Goal: Task Accomplishment & Management: Use online tool/utility

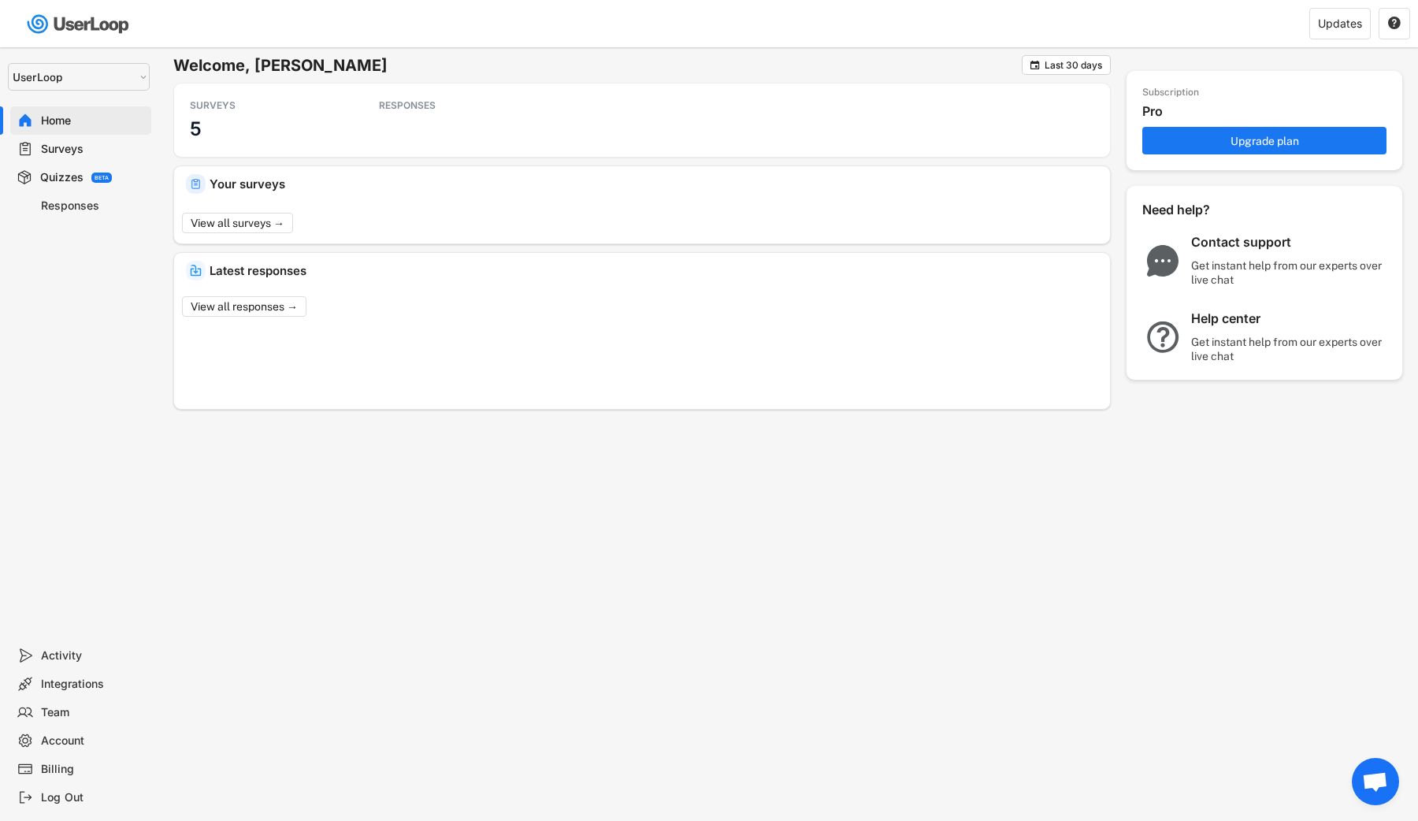
select select ""1348695171700984260__LOOKUP__1654705041975x127494467392634880""
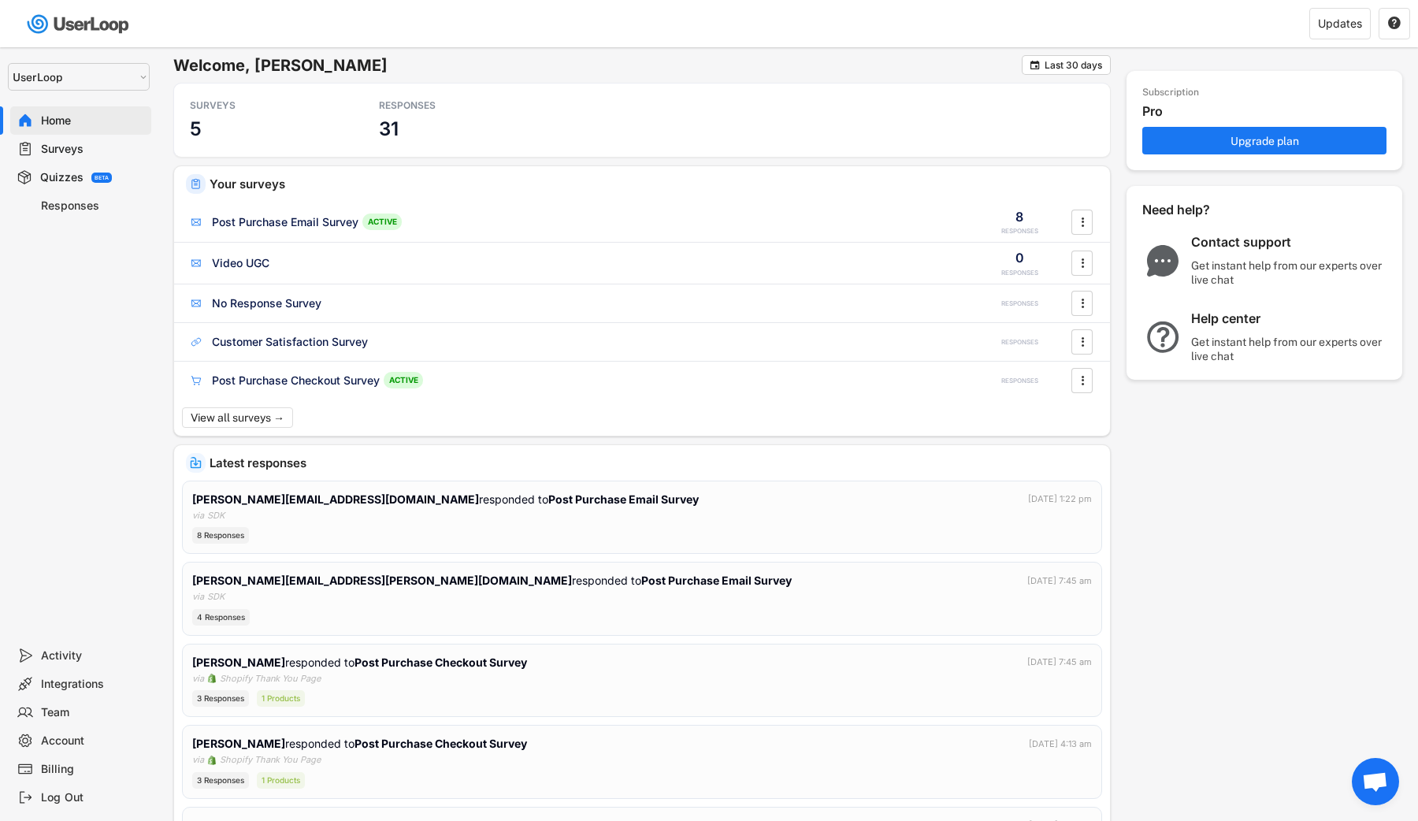
click at [56, 142] on div "Surveys" at bounding box center [93, 149] width 104 height 15
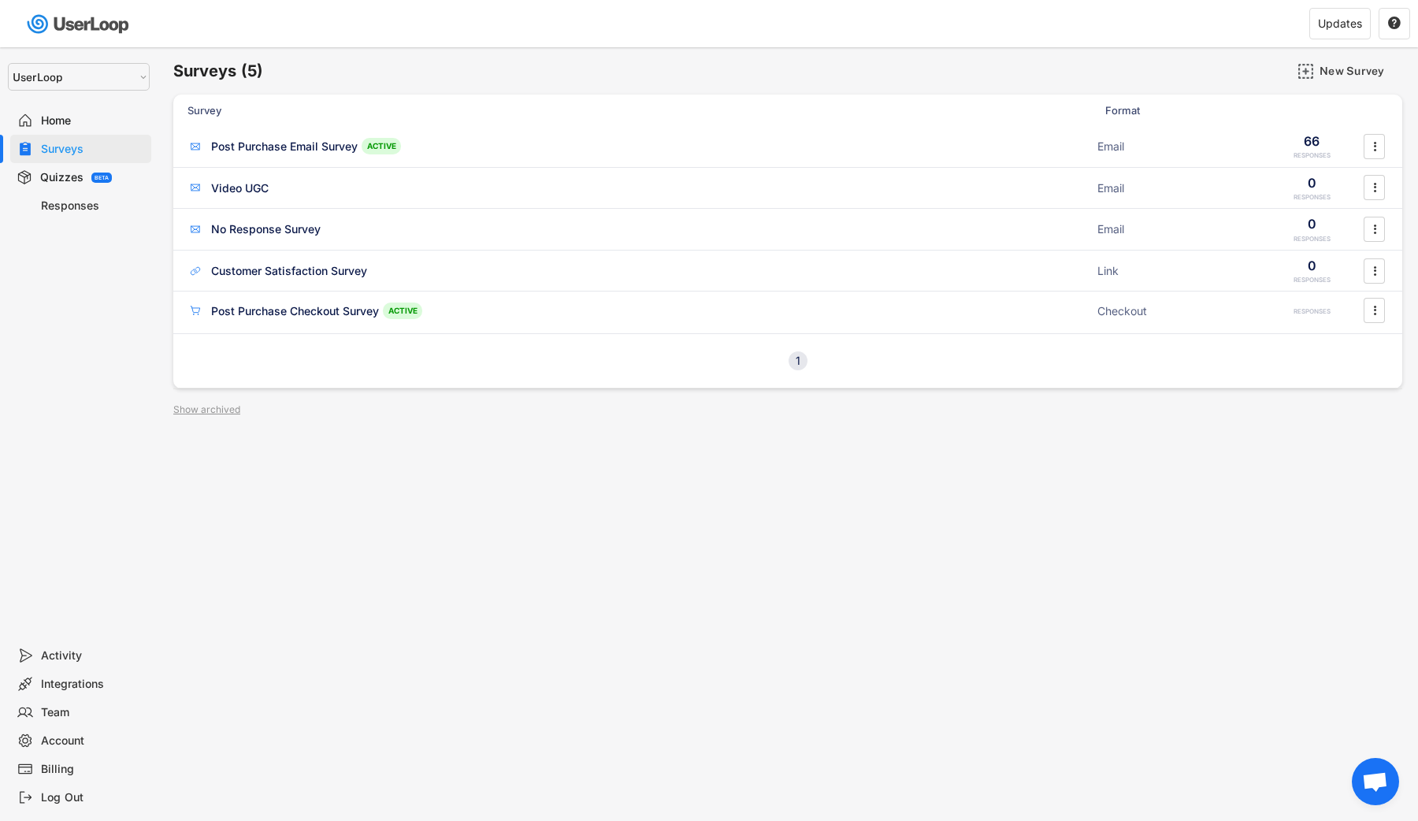
click at [104, 173] on div "BETA" at bounding box center [101, 178] width 20 height 10
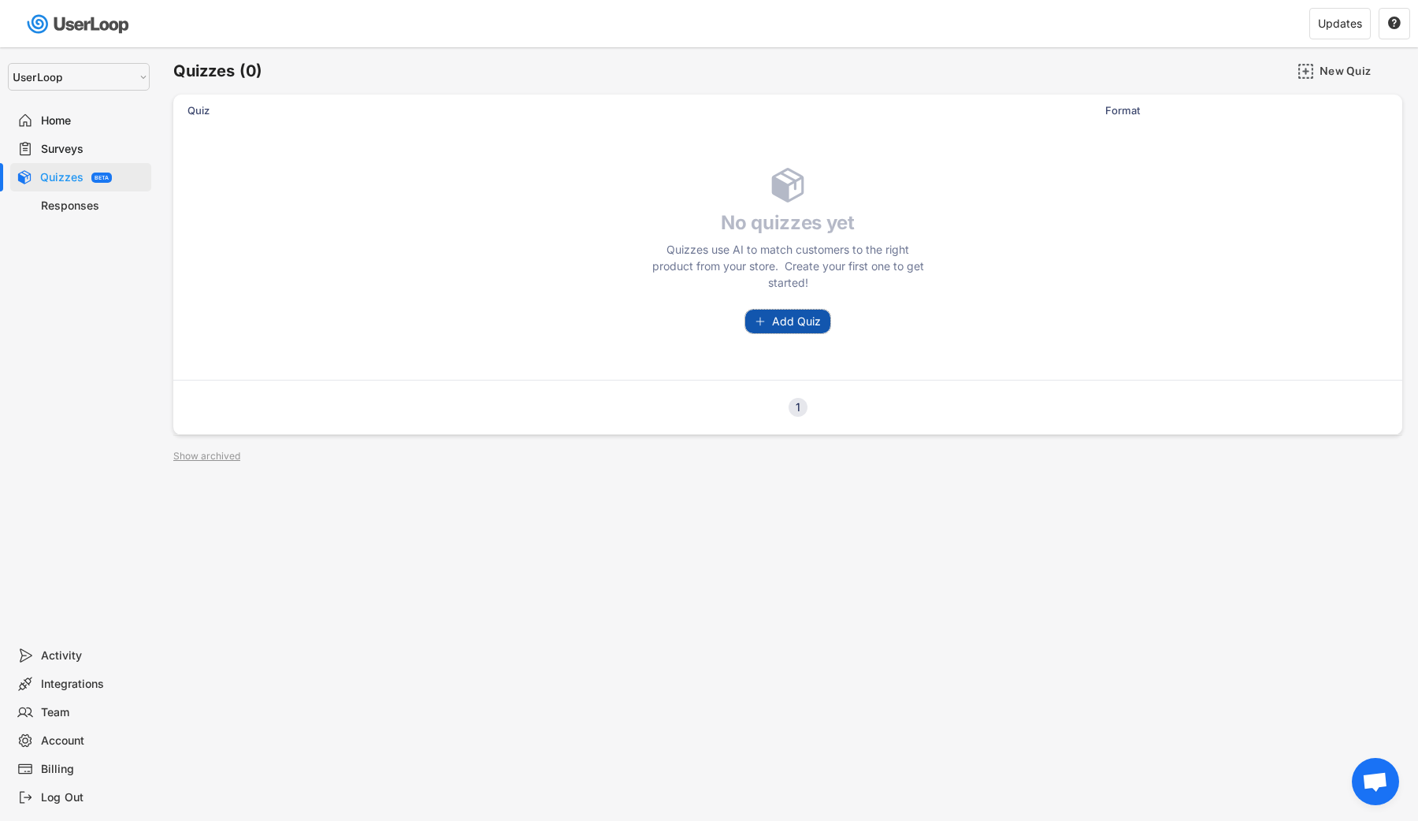
click at [766, 324] on icon at bounding box center [760, 321] width 11 height 11
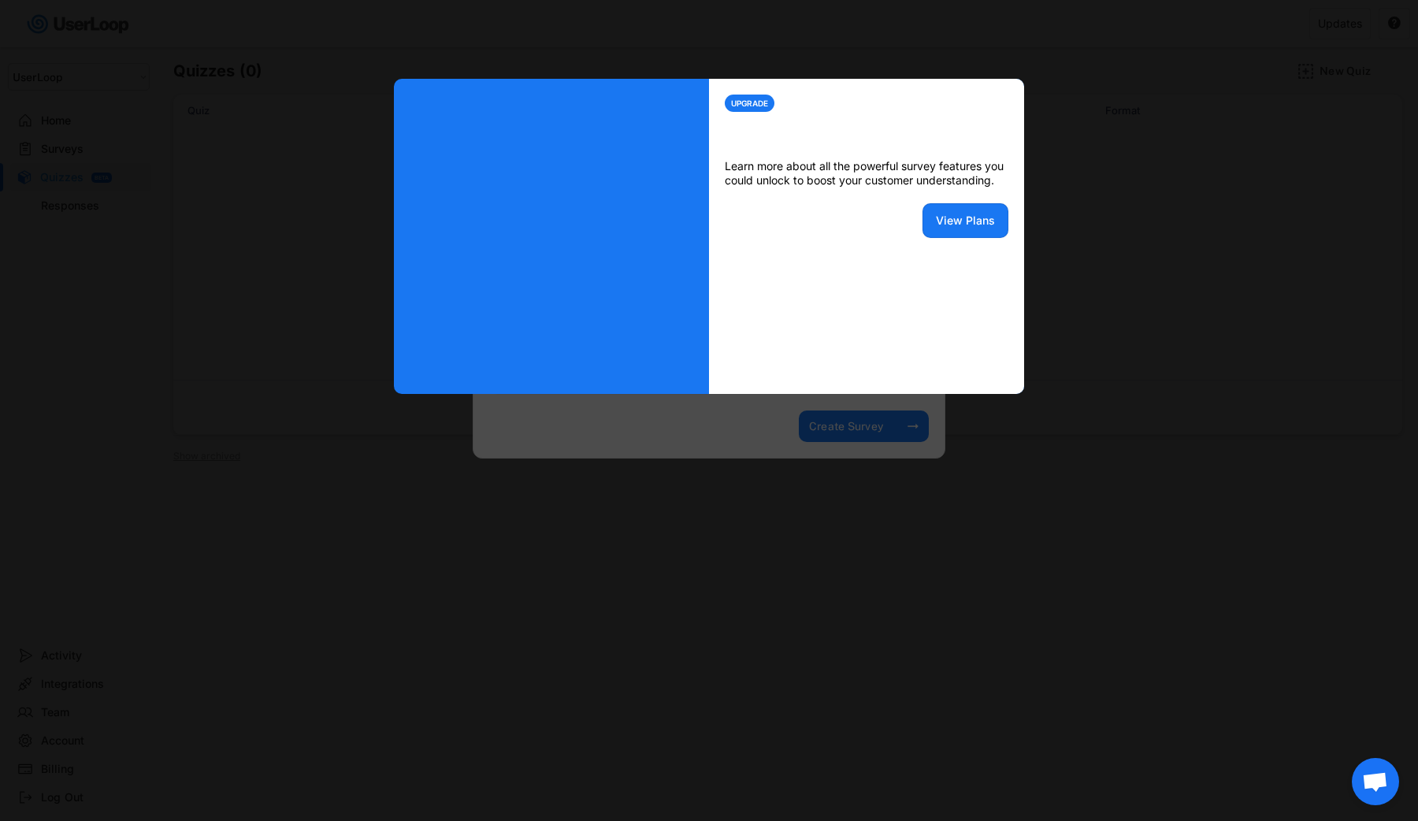
click at [322, 198] on div at bounding box center [709, 410] width 1418 height 821
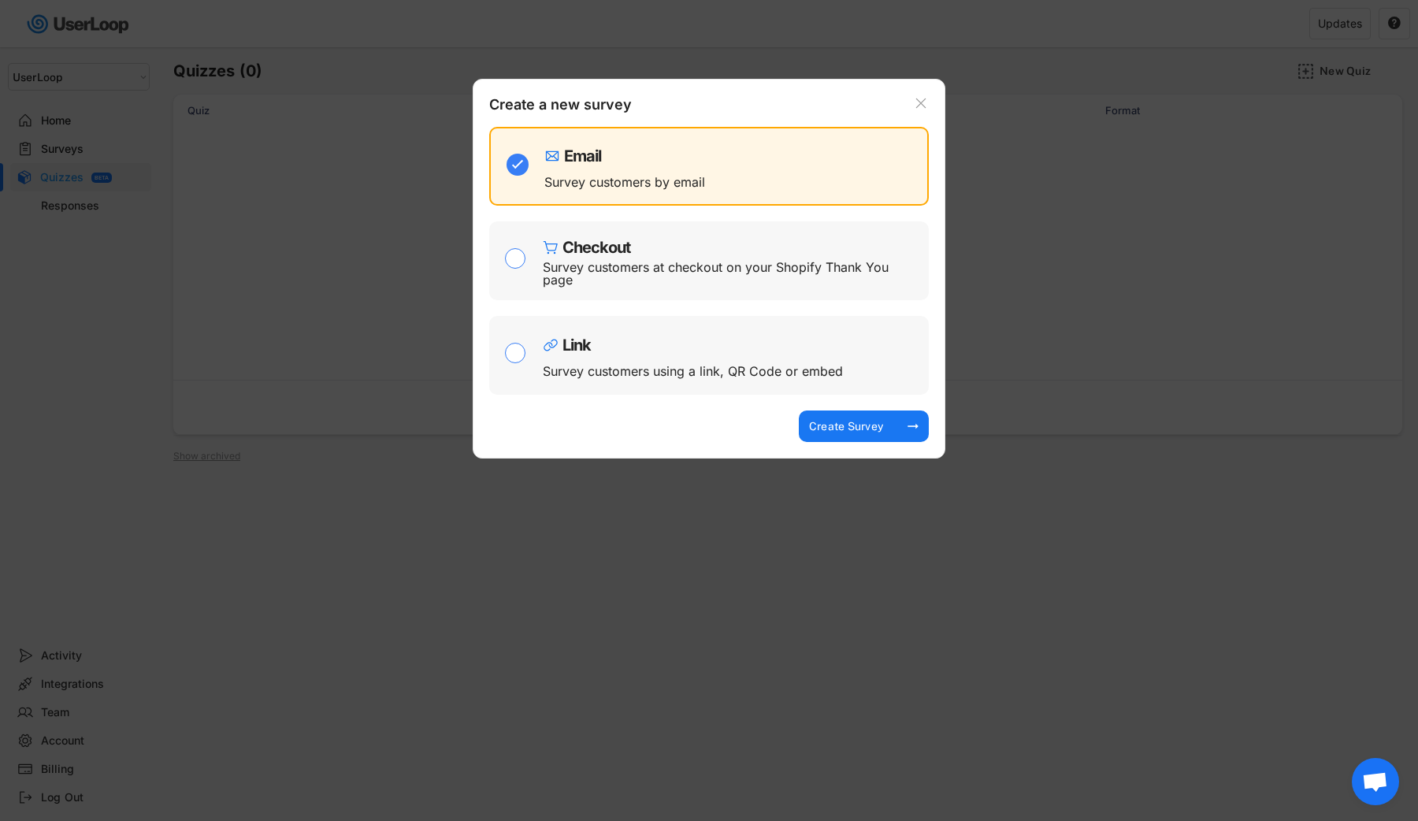
click at [319, 195] on div at bounding box center [709, 410] width 1418 height 821
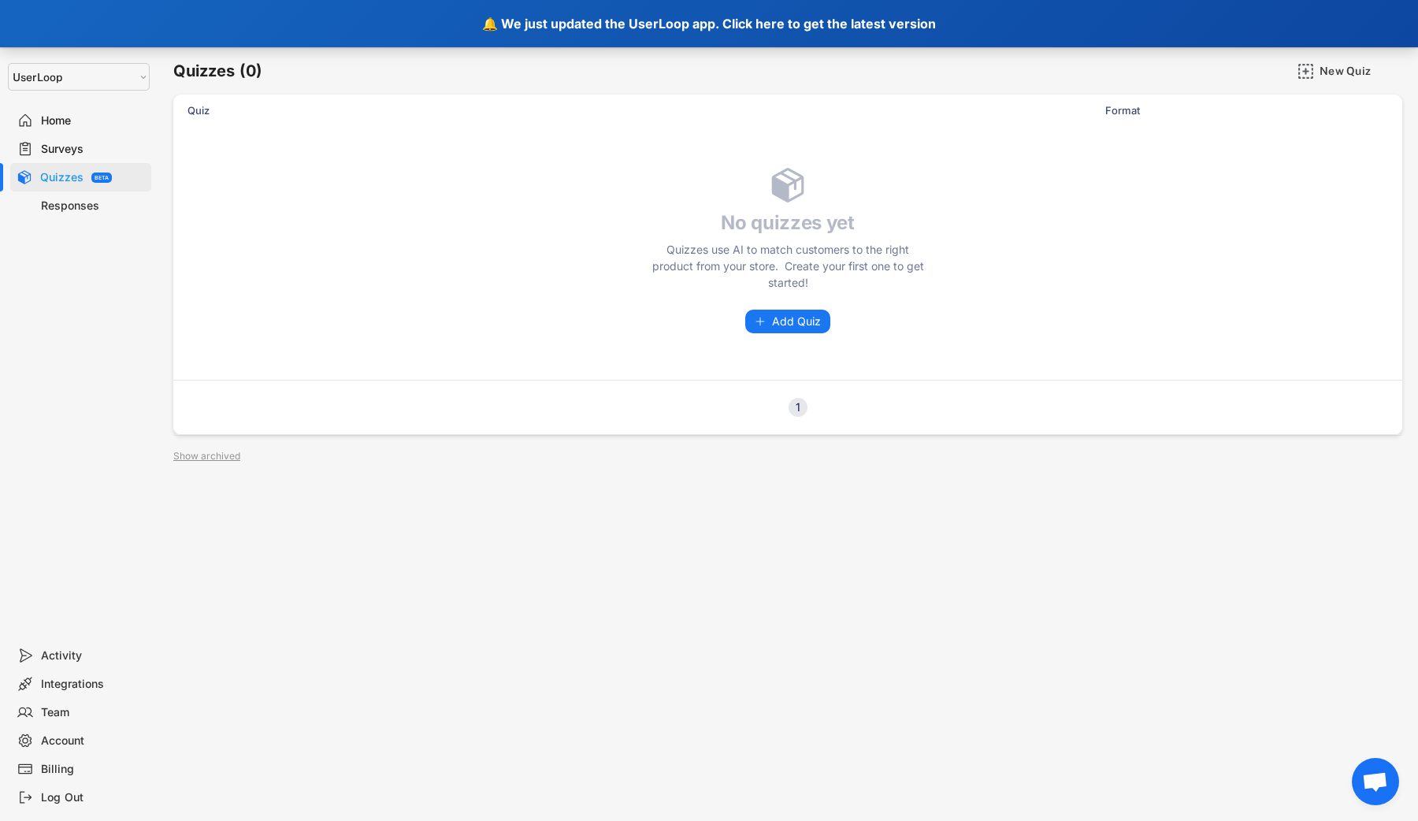
click at [471, 9] on div "🔔 We just updated the UserLoop app. Click here to get the latest version" at bounding box center [709, 23] width 1418 height 47
